Goal: Task Accomplishment & Management: Use online tool/utility

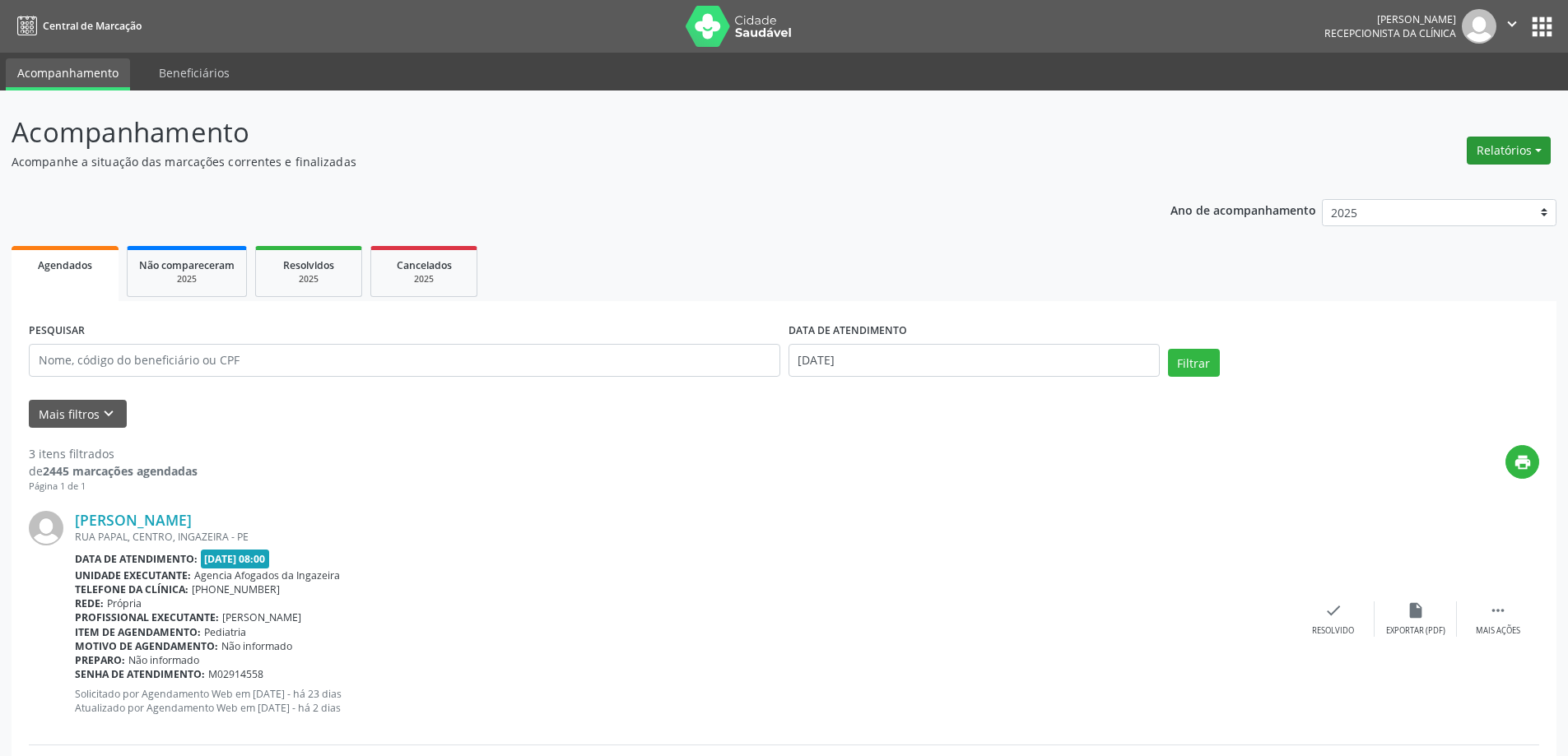
click at [1483, 160] on button "Relatórios" at bounding box center [1508, 150] width 84 height 28
click at [1455, 184] on link "Agendamentos" at bounding box center [1462, 186] width 177 height 23
select select "8"
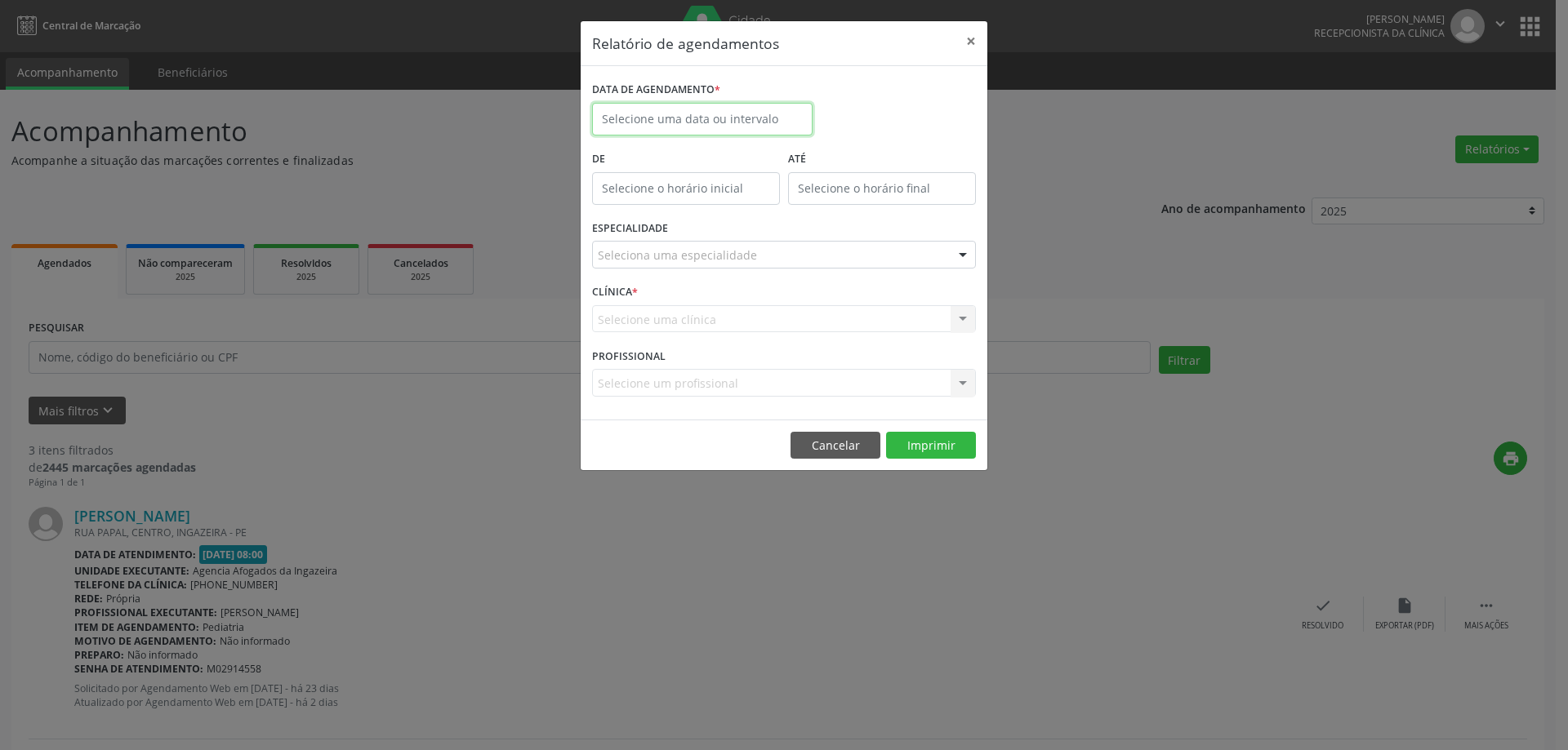
click at [667, 122] on input "text" at bounding box center [702, 119] width 221 height 33
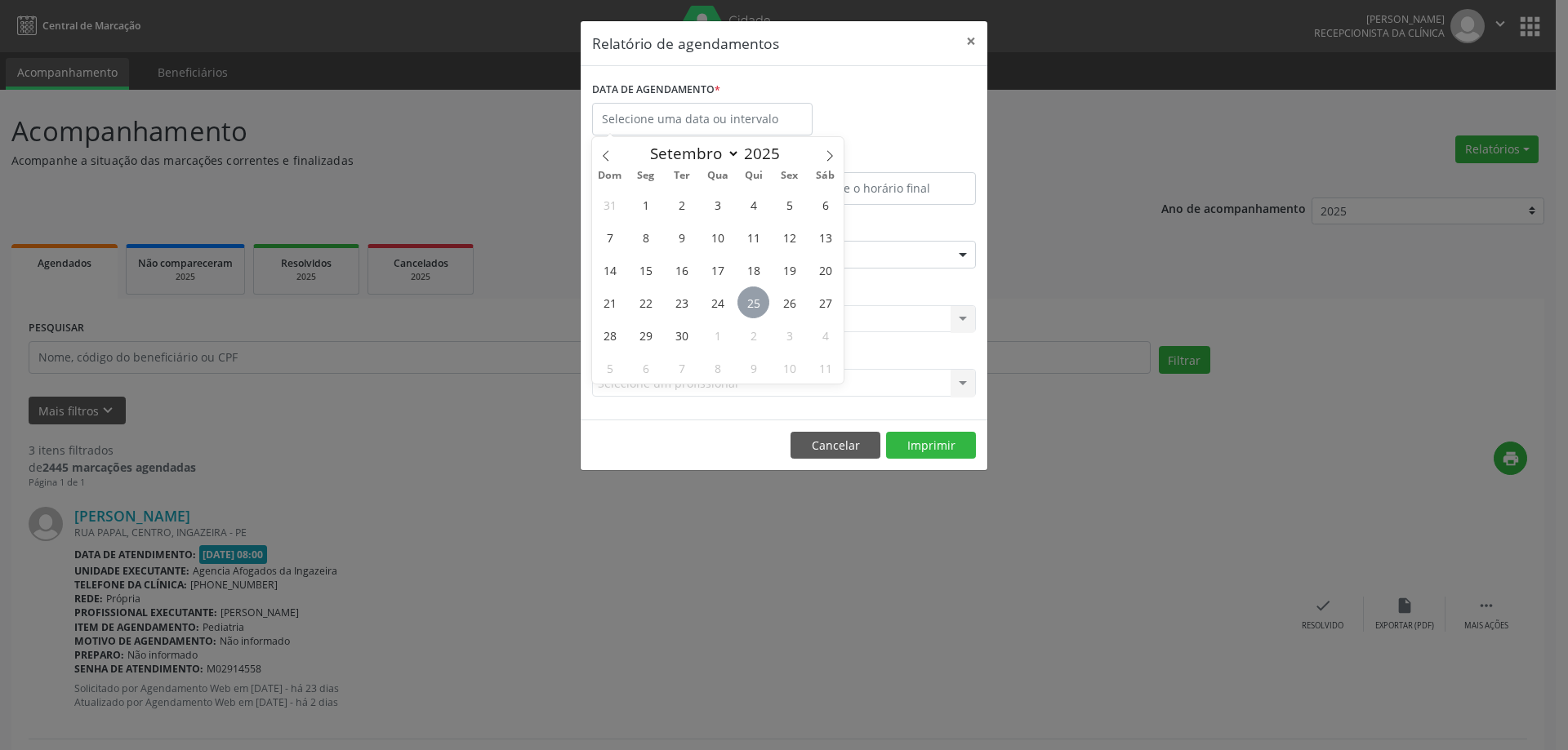
click at [758, 309] on span "25" at bounding box center [753, 303] width 32 height 32
type input "[DATE]"
click at [758, 309] on span "25" at bounding box center [753, 303] width 32 height 32
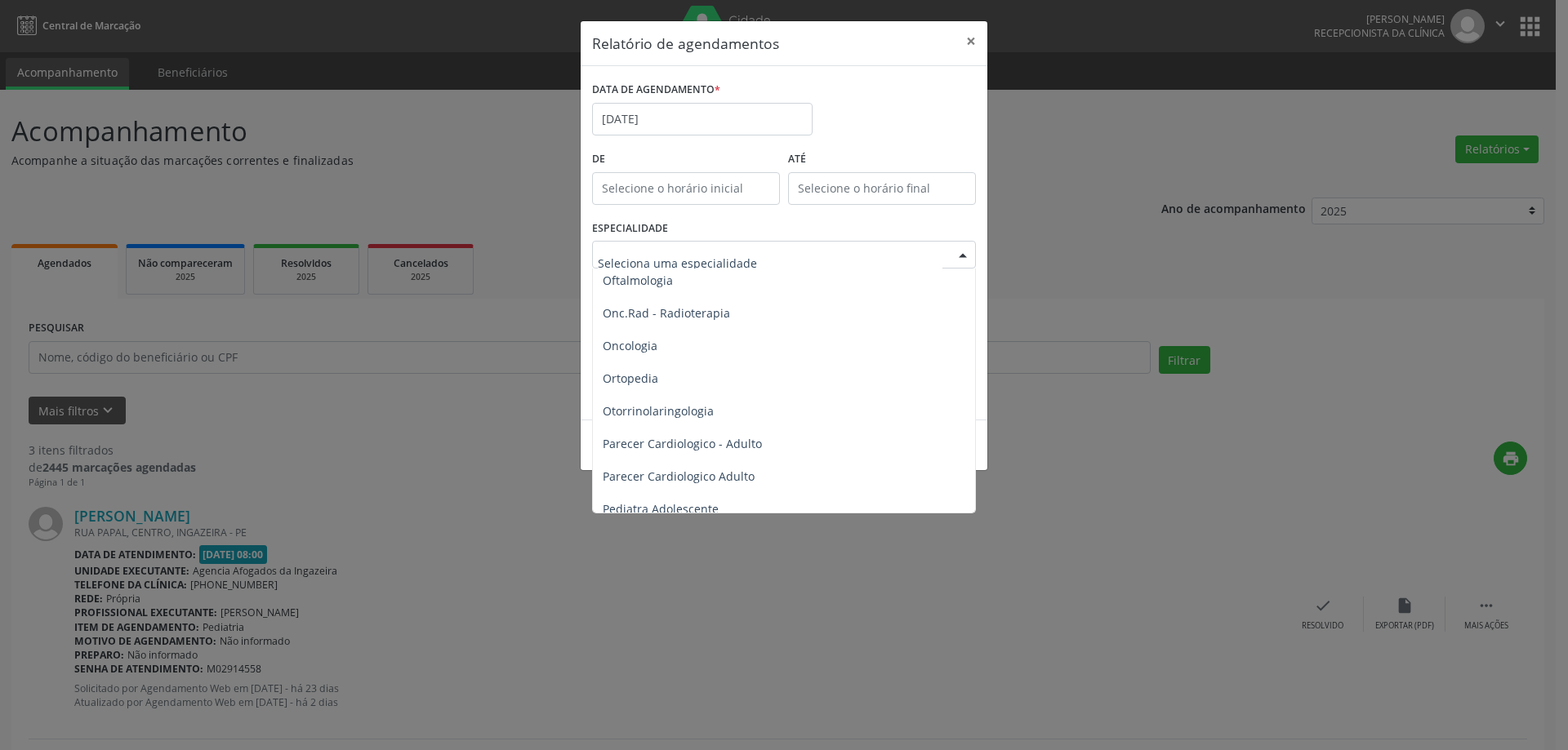
scroll to position [2366, 0]
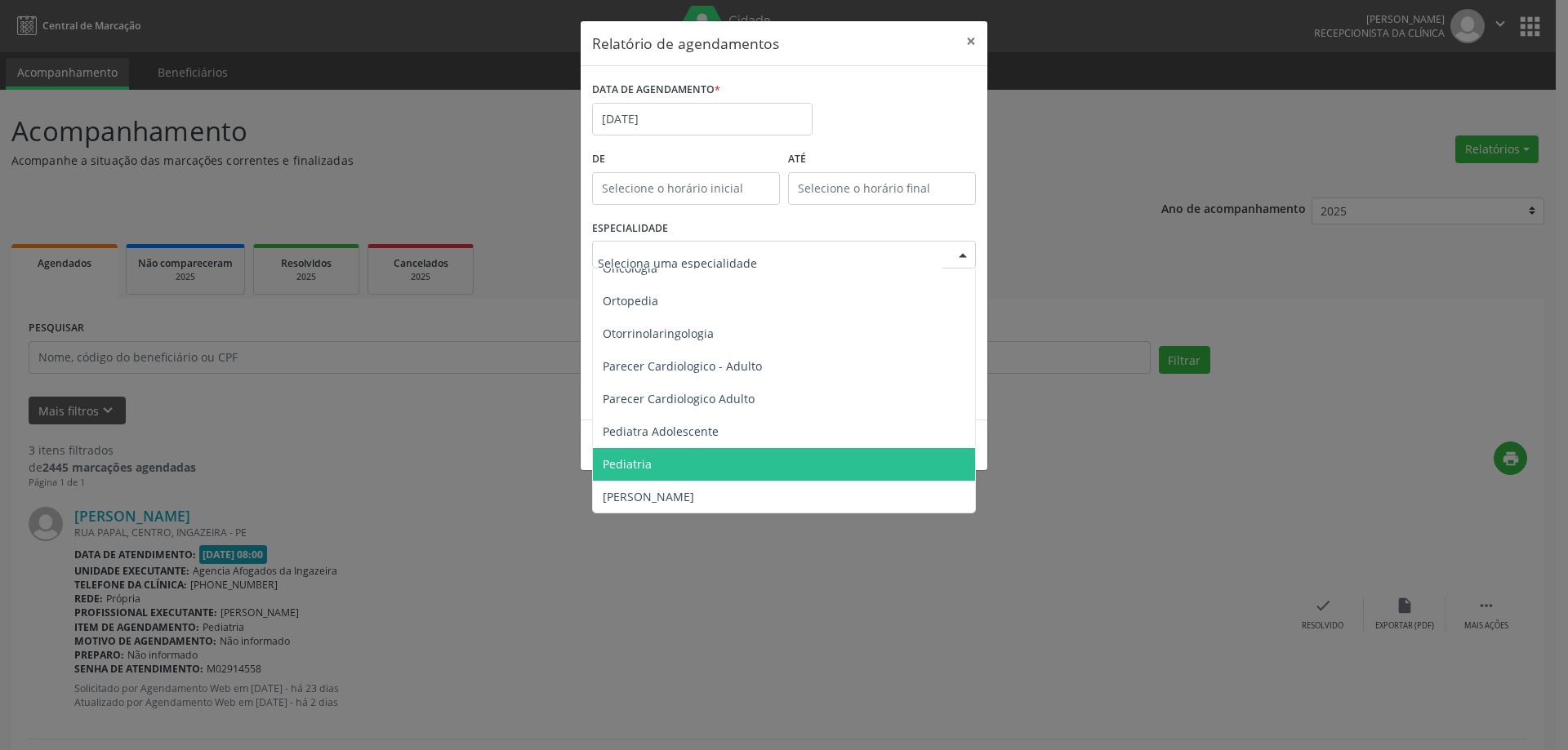
click at [743, 458] on span "Pediatria" at bounding box center [785, 464] width 385 height 33
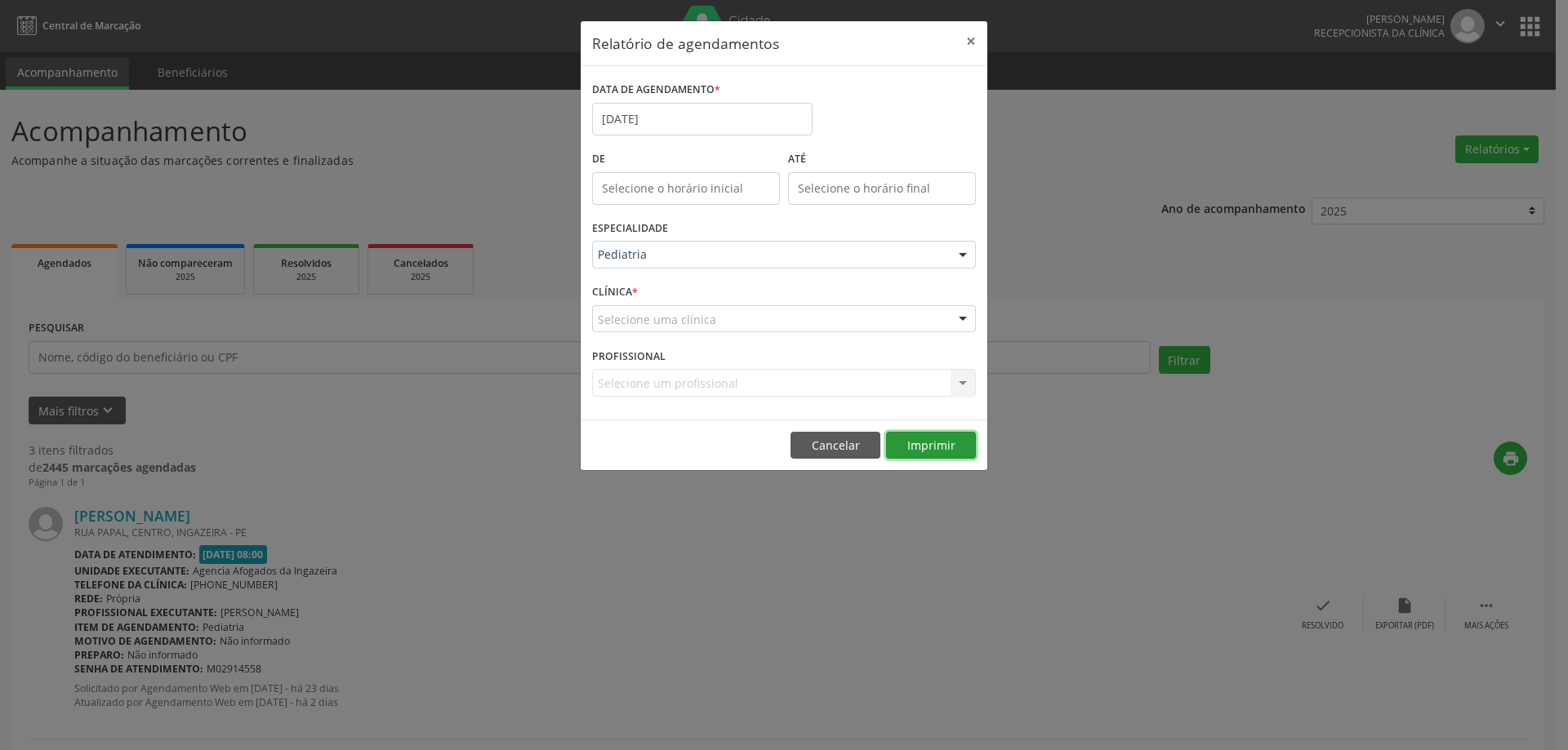
click at [918, 447] on button "Imprimir" at bounding box center [931, 445] width 90 height 27
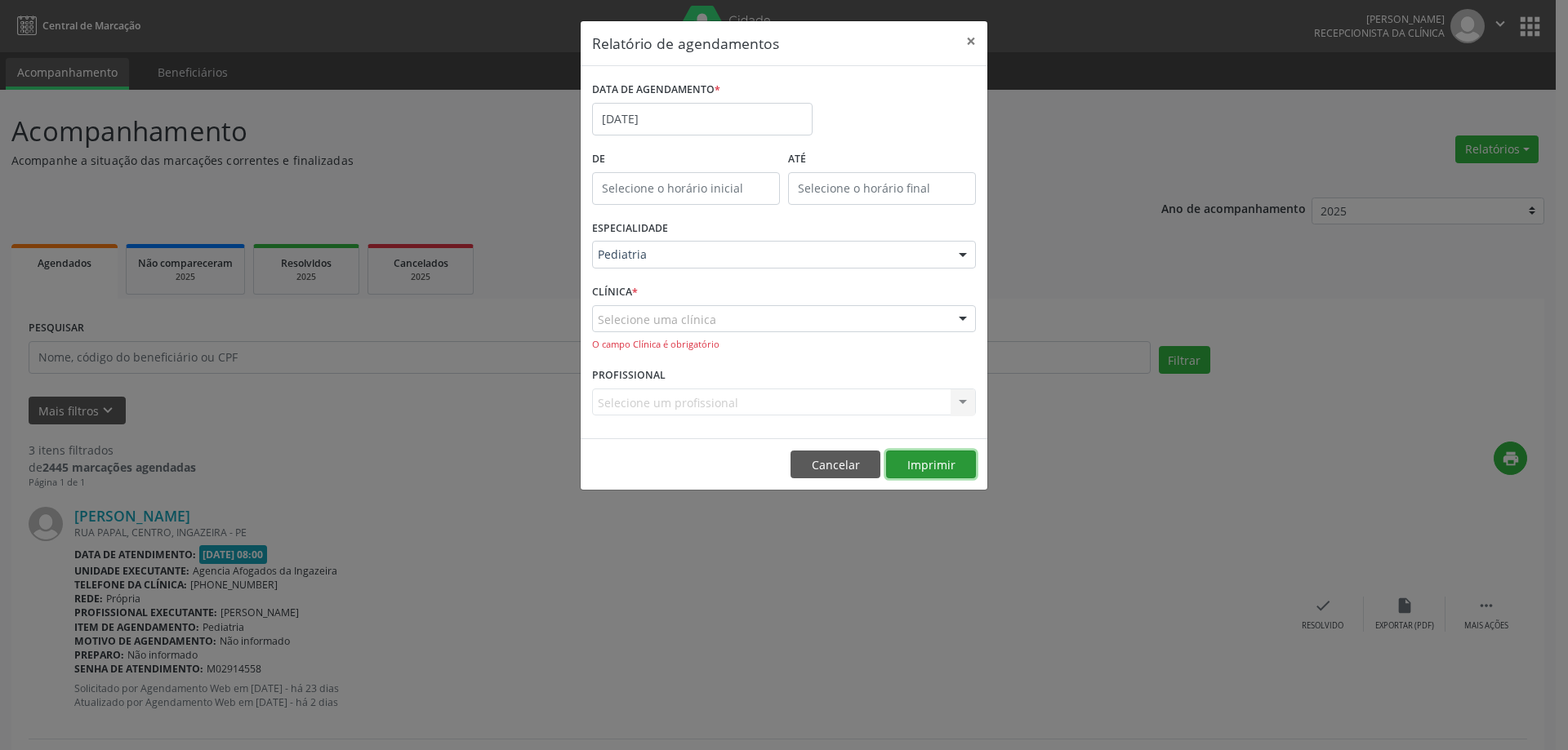
click at [923, 469] on button "Imprimir" at bounding box center [931, 463] width 90 height 27
click at [909, 459] on button "Imprimir" at bounding box center [931, 463] width 90 height 27
click at [922, 467] on button "Imprimir" at bounding box center [931, 463] width 90 height 27
click at [972, 46] on button "×" at bounding box center [970, 41] width 33 height 40
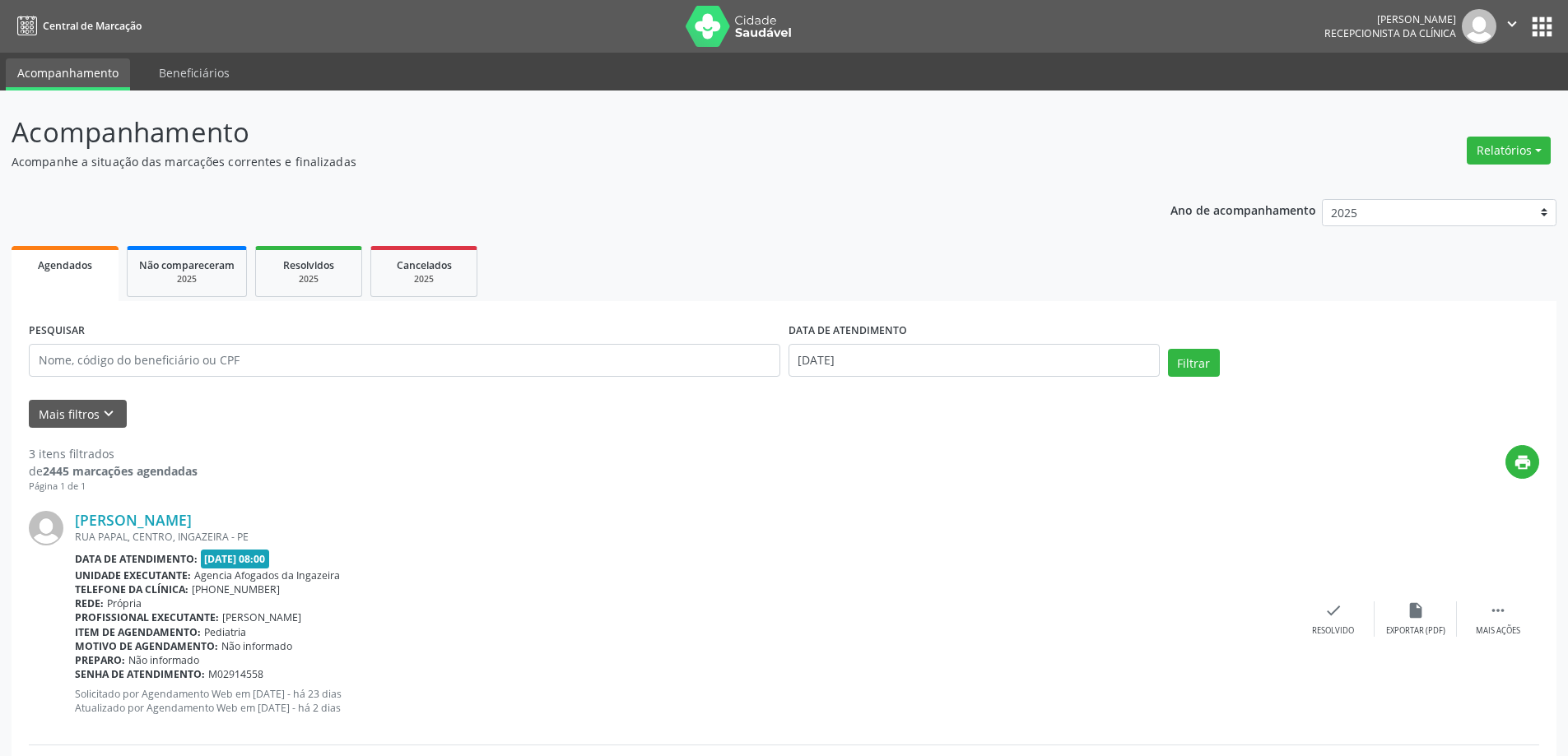
click at [1503, 133] on div "Relatórios Agendamentos Procedimentos realizados" at bounding box center [1507, 150] width 95 height 39
click at [1493, 147] on button "Relatórios" at bounding box center [1508, 150] width 84 height 28
click at [1416, 187] on link "Agendamentos" at bounding box center [1462, 186] width 177 height 23
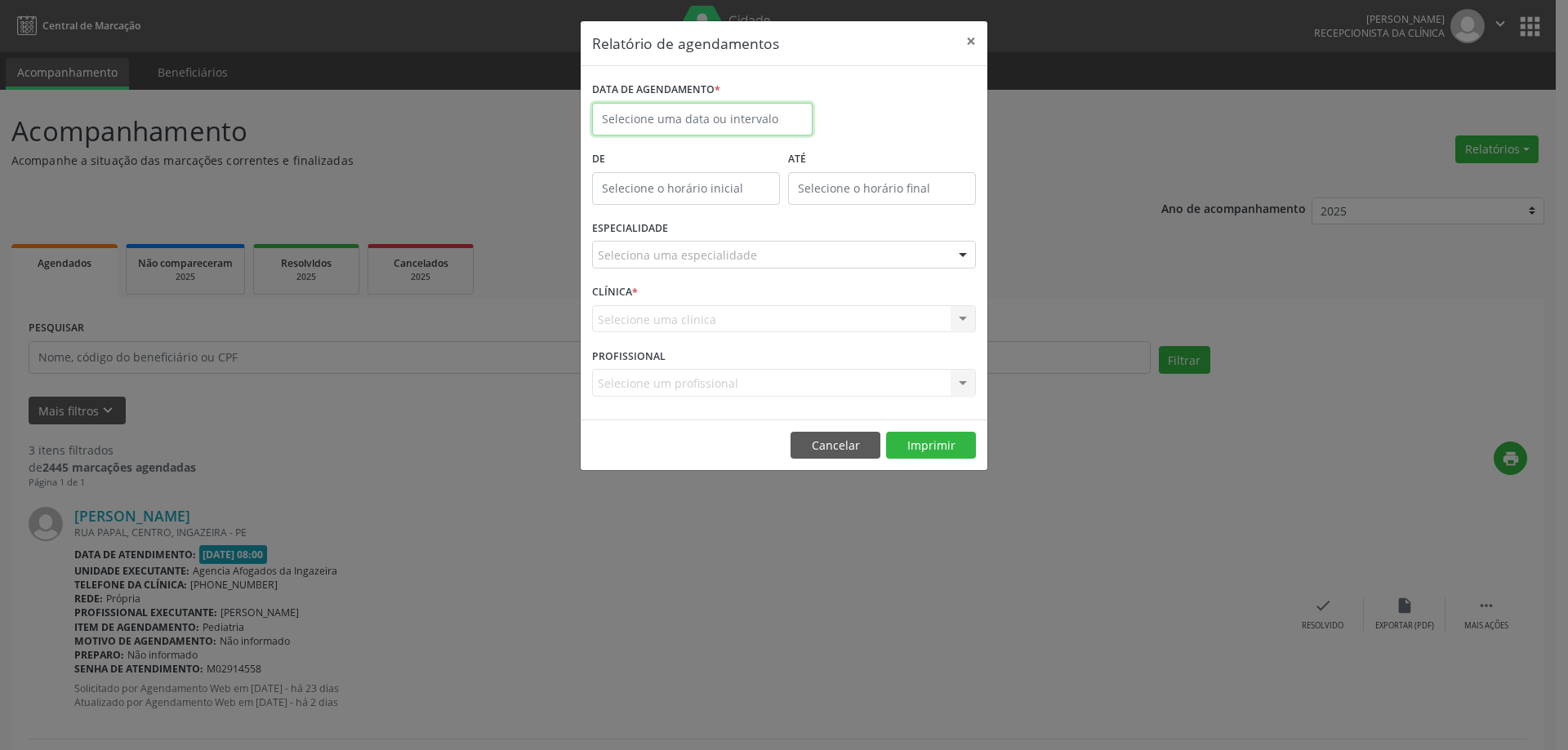
click at [703, 125] on input "text" at bounding box center [702, 119] width 221 height 33
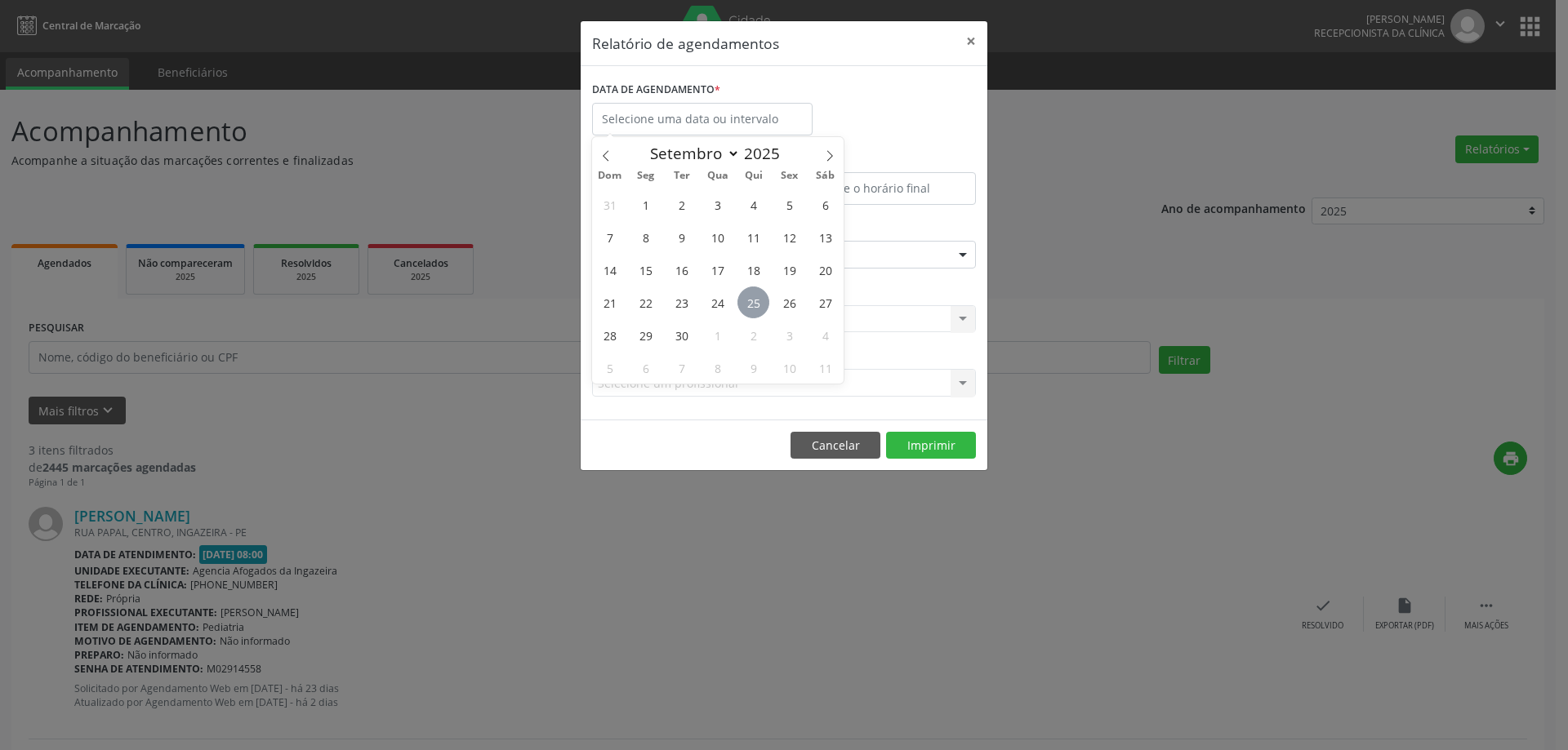
click at [748, 306] on span "25" at bounding box center [753, 303] width 32 height 32
type input "[DATE]"
click at [748, 306] on span "25" at bounding box center [753, 303] width 32 height 32
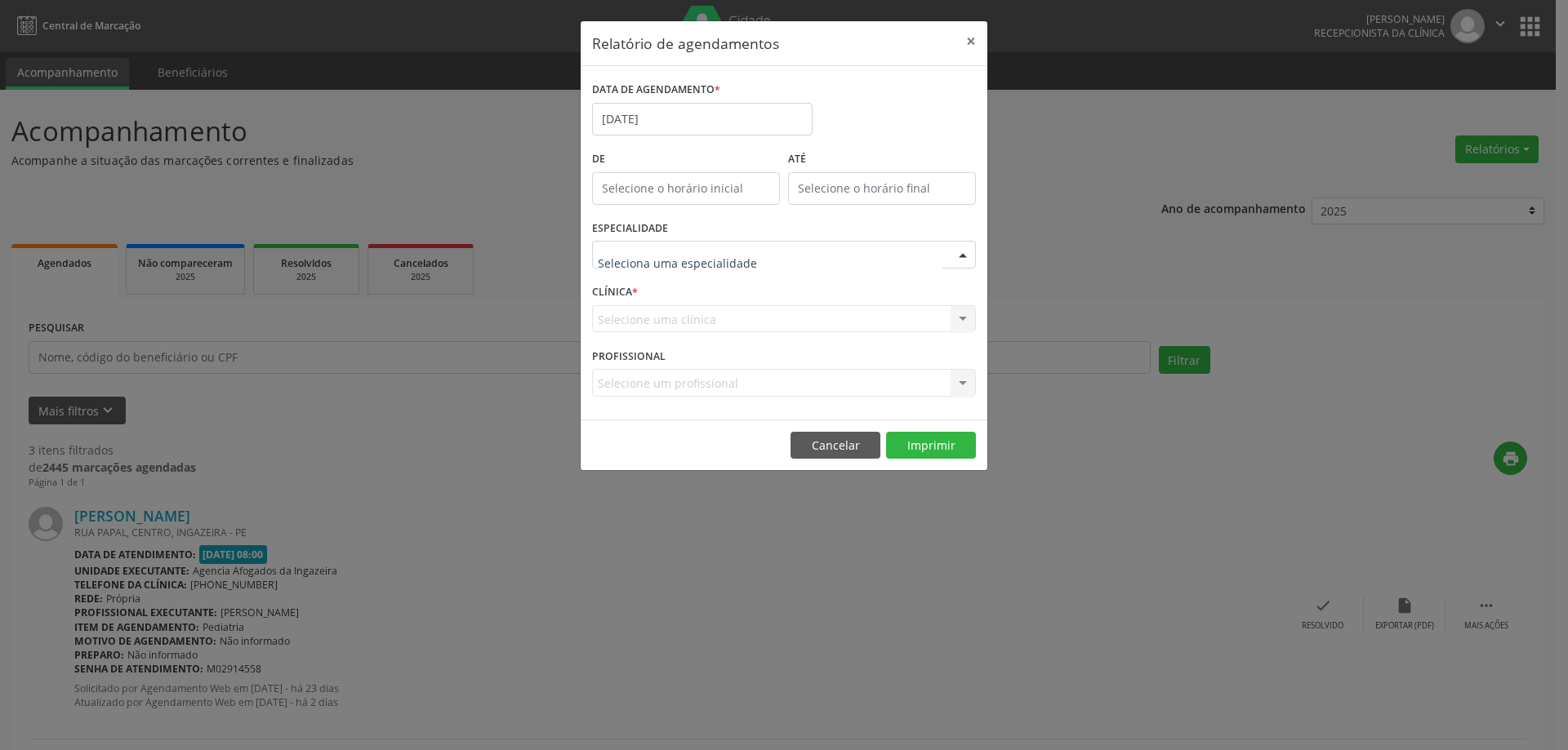
click at [791, 259] on div at bounding box center [783, 254] width 384 height 27
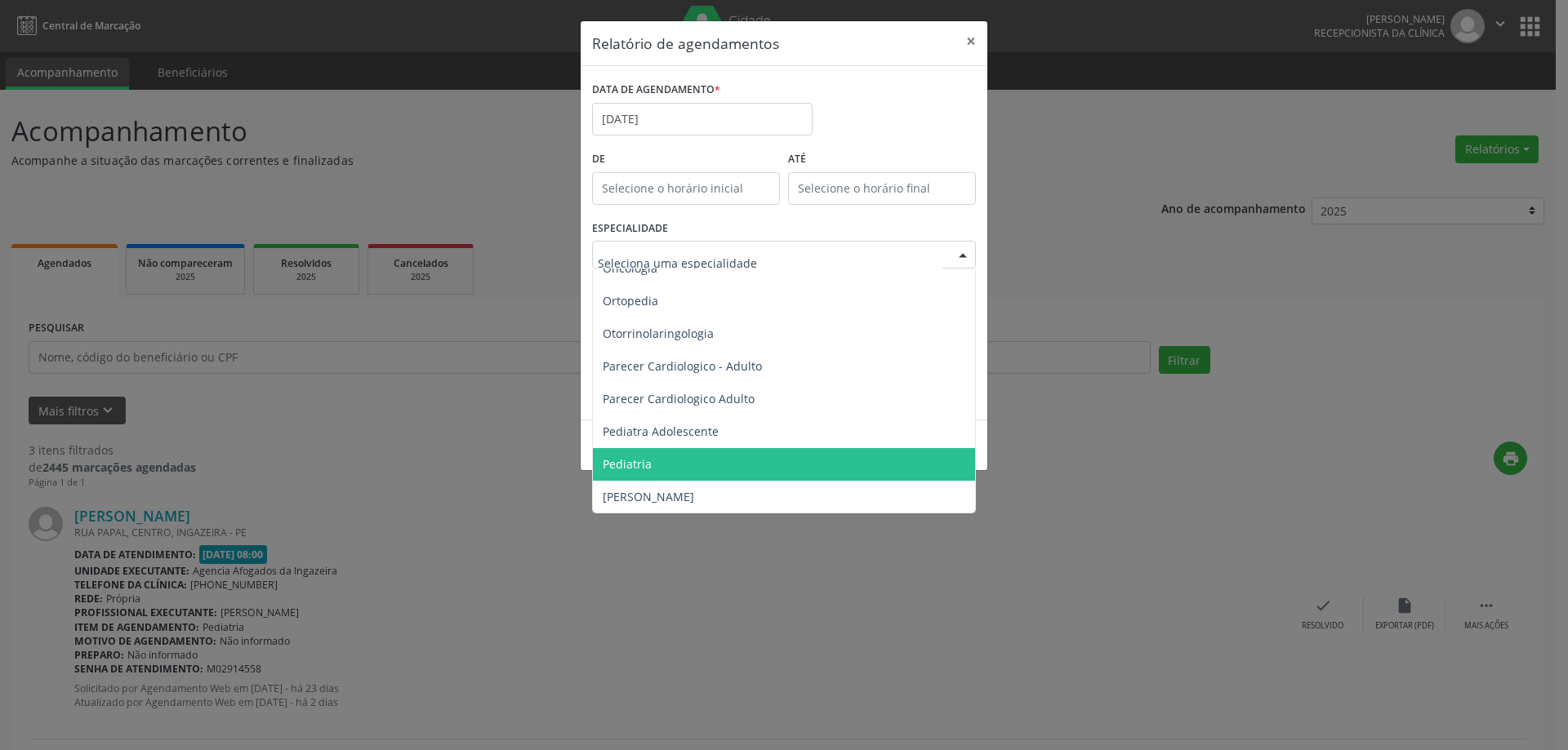
click at [765, 453] on span "Pediatria" at bounding box center [785, 464] width 385 height 33
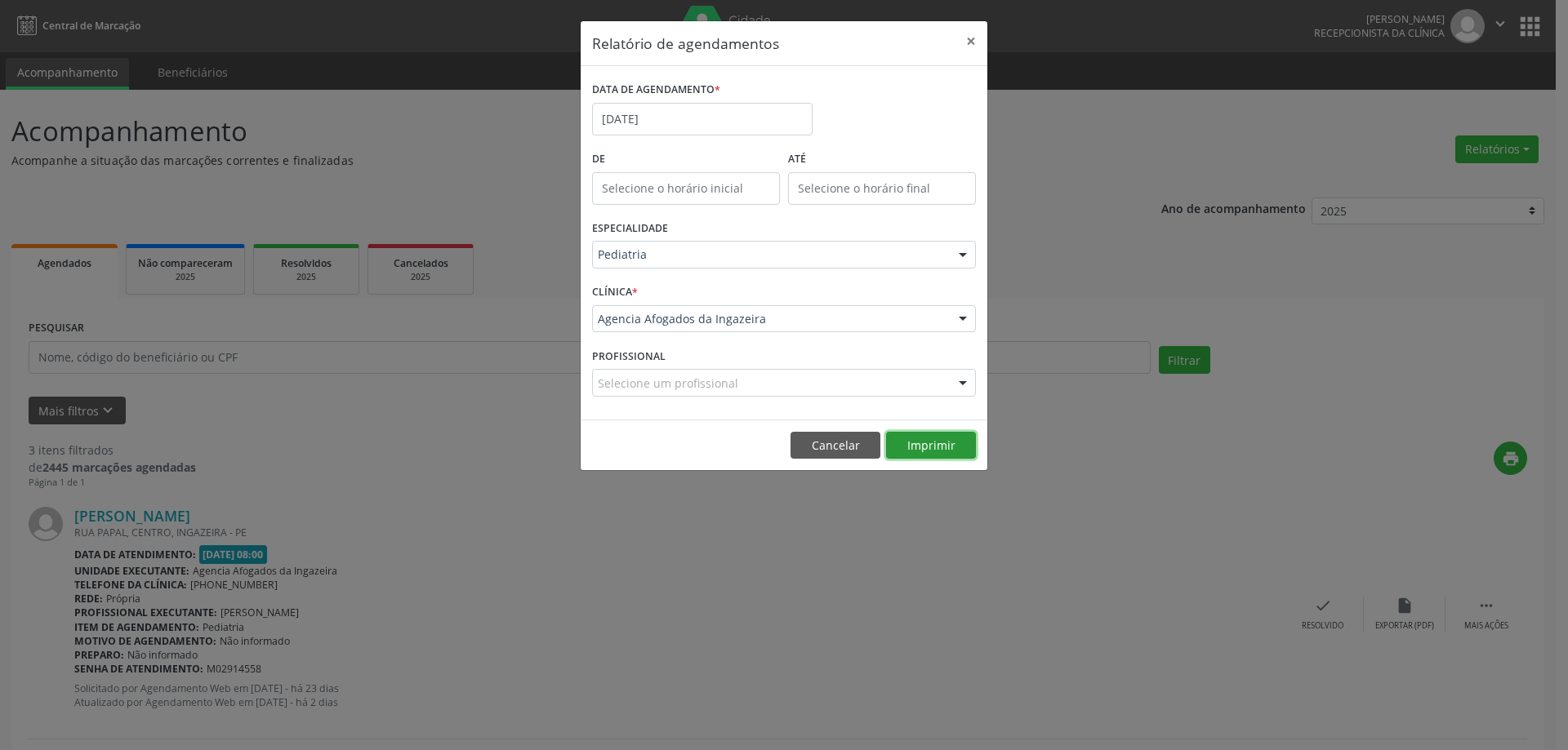
click at [931, 446] on button "Imprimir" at bounding box center [931, 445] width 90 height 27
